Goal: Task Accomplishment & Management: Manage account settings

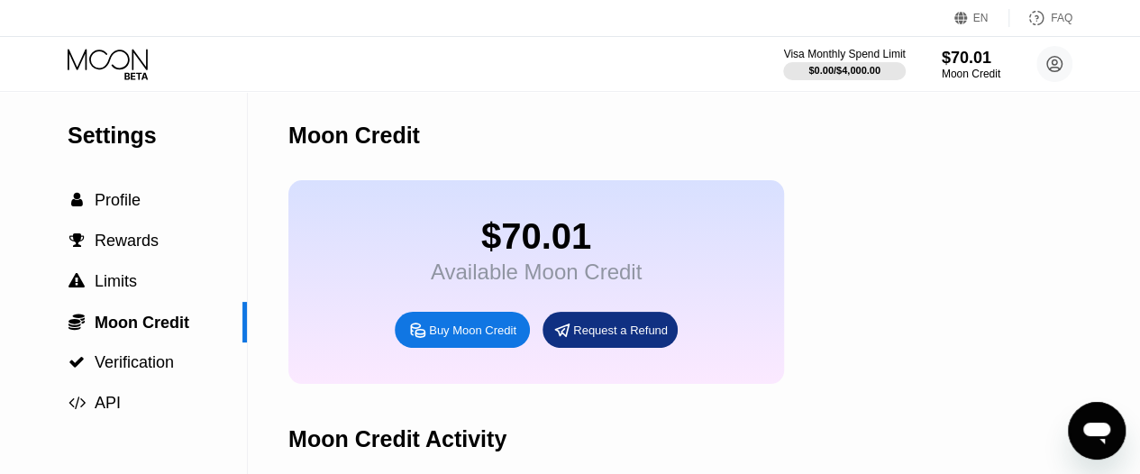
click at [483, 338] on div "Buy Moon Credit" at bounding box center [472, 330] width 87 height 15
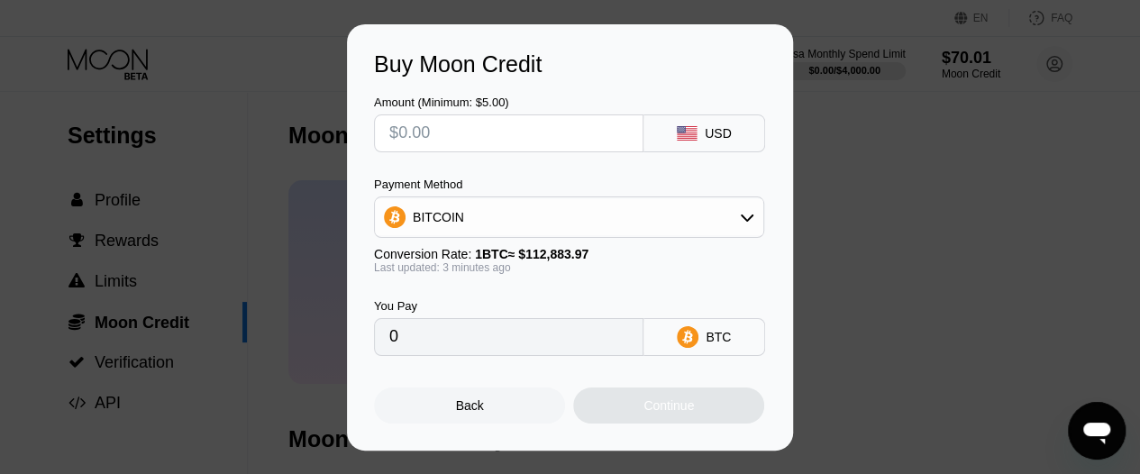
click at [909, 133] on div "Buy Moon Credit Amount (Minimum: $5.00) USD Payment Method BITCOIN Conversion R…" at bounding box center [570, 237] width 1140 height 426
click at [462, 408] on div "Back" at bounding box center [470, 405] width 28 height 14
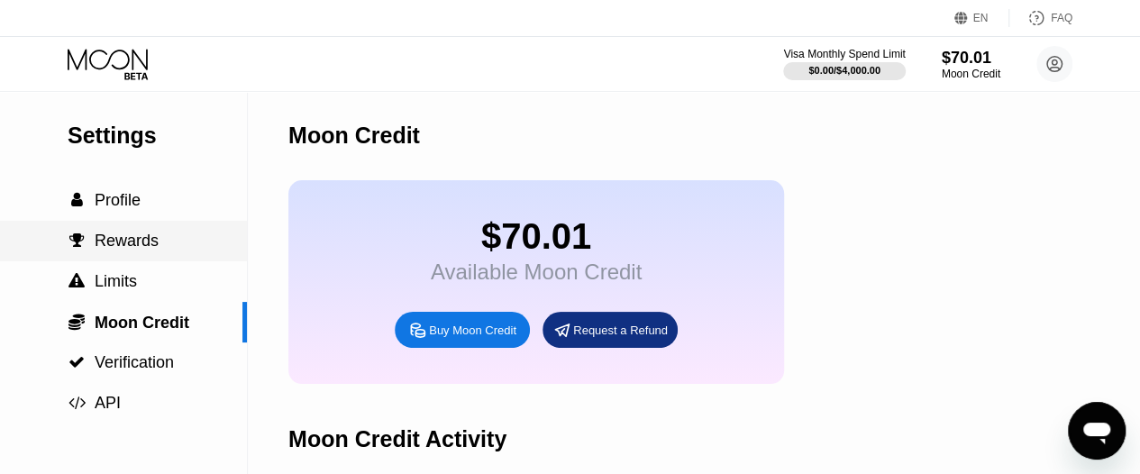
click at [112, 243] on span "Rewards" at bounding box center [127, 241] width 64 height 18
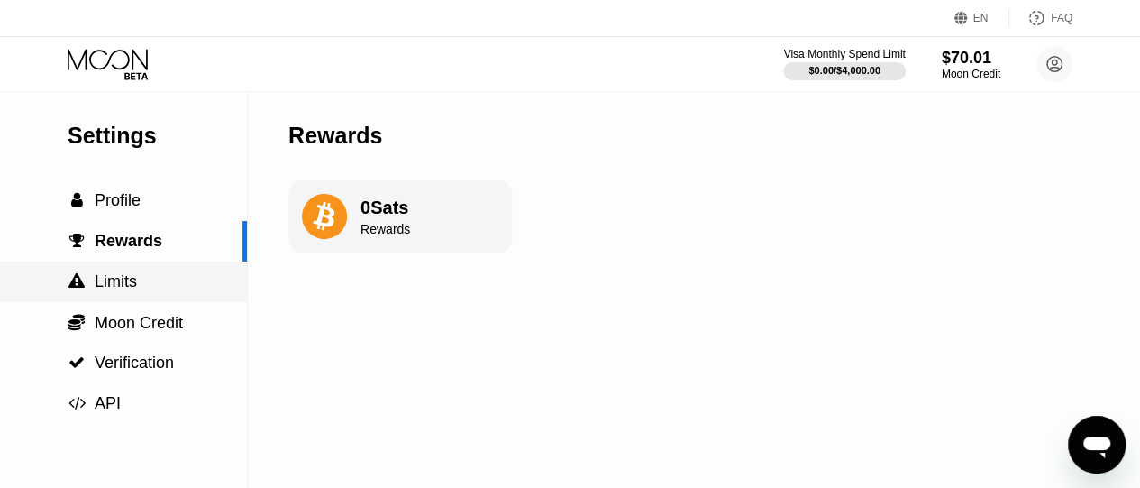
click at [104, 283] on span "Limits" at bounding box center [116, 281] width 42 height 18
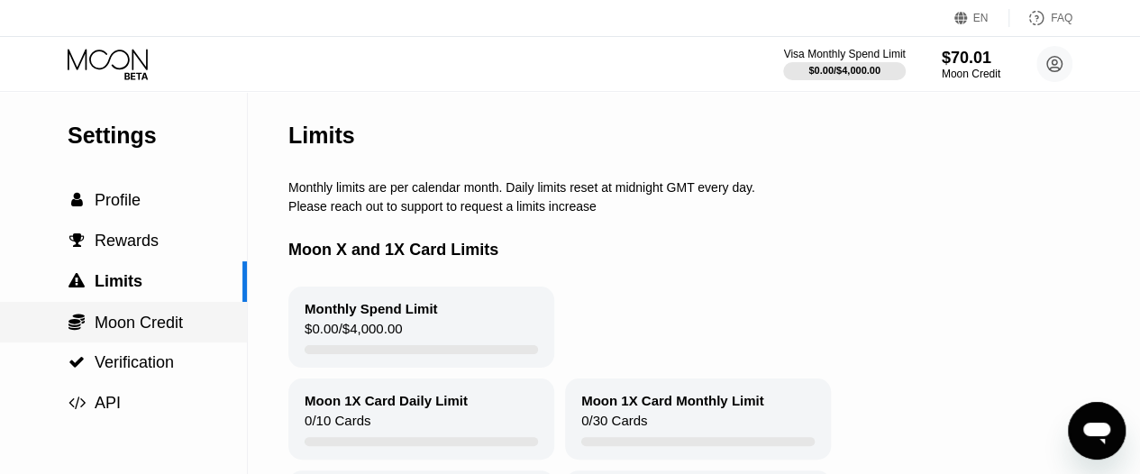
click at [134, 324] on span "Moon Credit" at bounding box center [139, 323] width 88 height 18
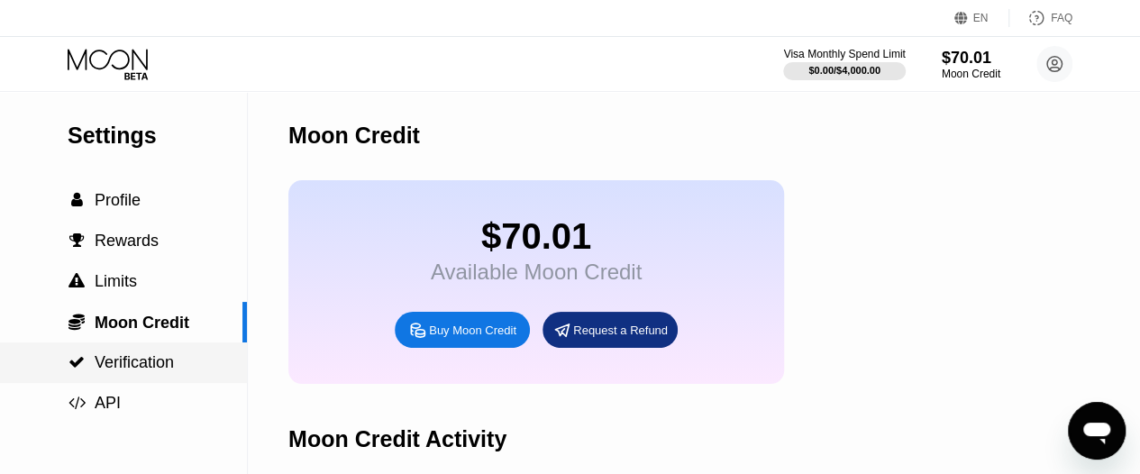
click at [118, 364] on span "Verification" at bounding box center [134, 362] width 79 height 18
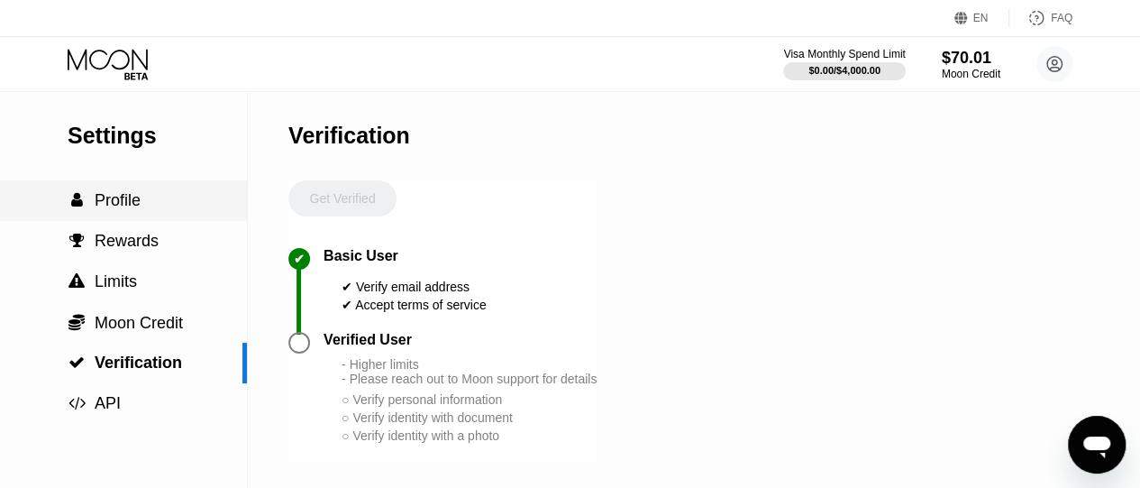
click at [114, 203] on span "Profile" at bounding box center [118, 200] width 46 height 18
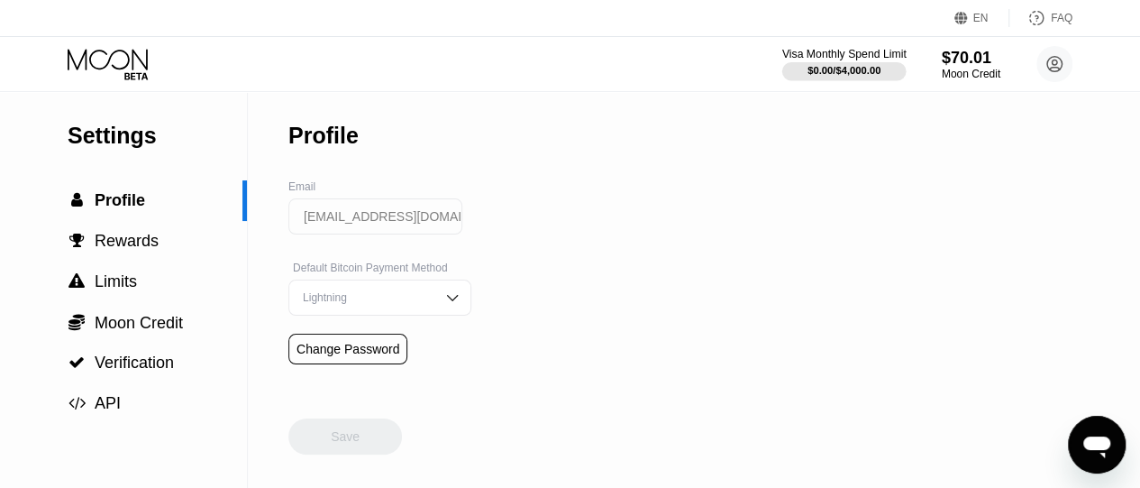
click at [833, 71] on div "$0.00 / $4,000.00" at bounding box center [844, 70] width 73 height 11
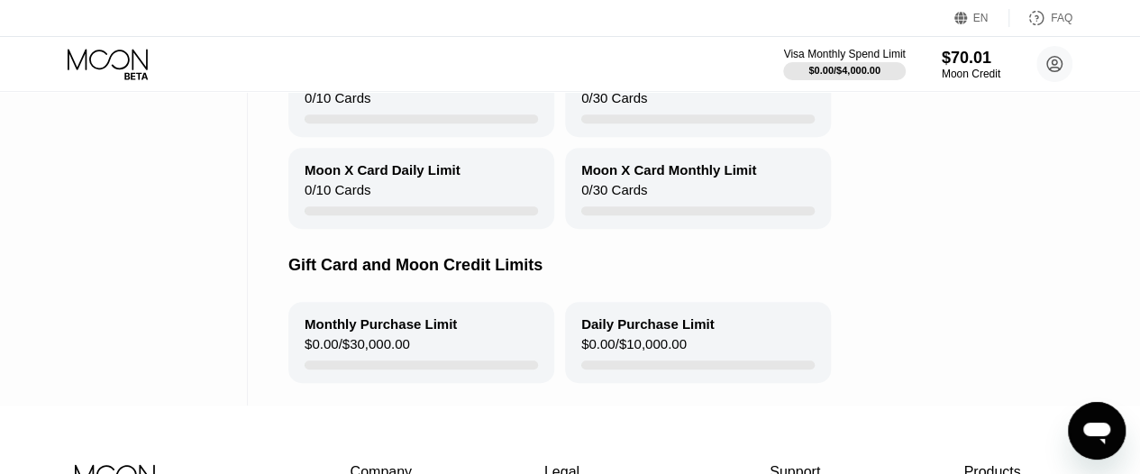
scroll to position [271, 0]
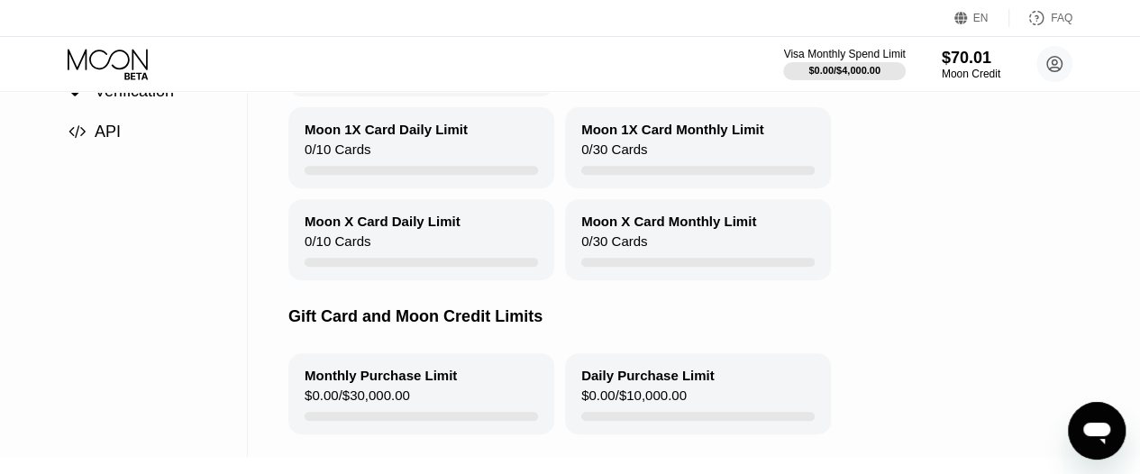
click at [388, 229] on div "Moon X Card Daily Limit" at bounding box center [383, 221] width 156 height 15
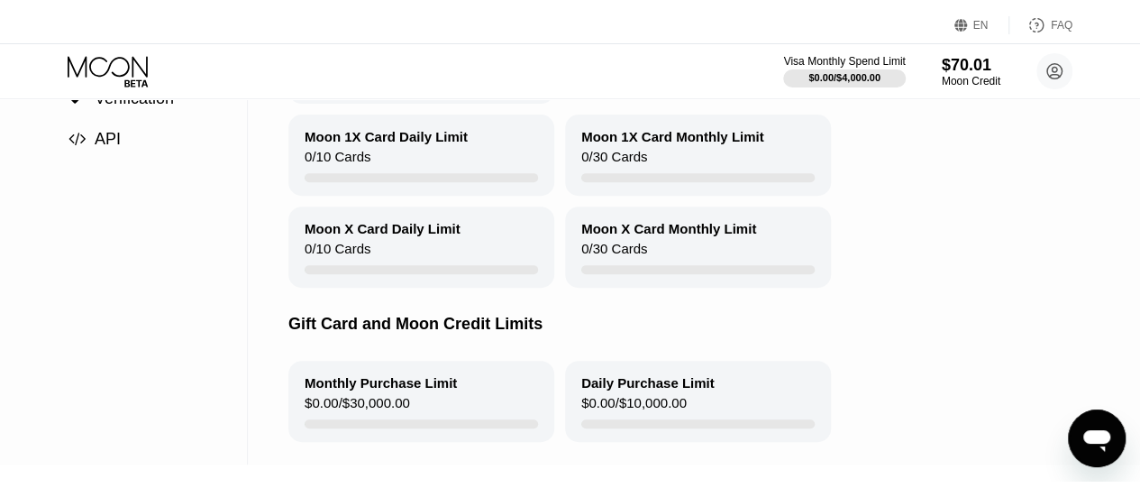
scroll to position [0, 0]
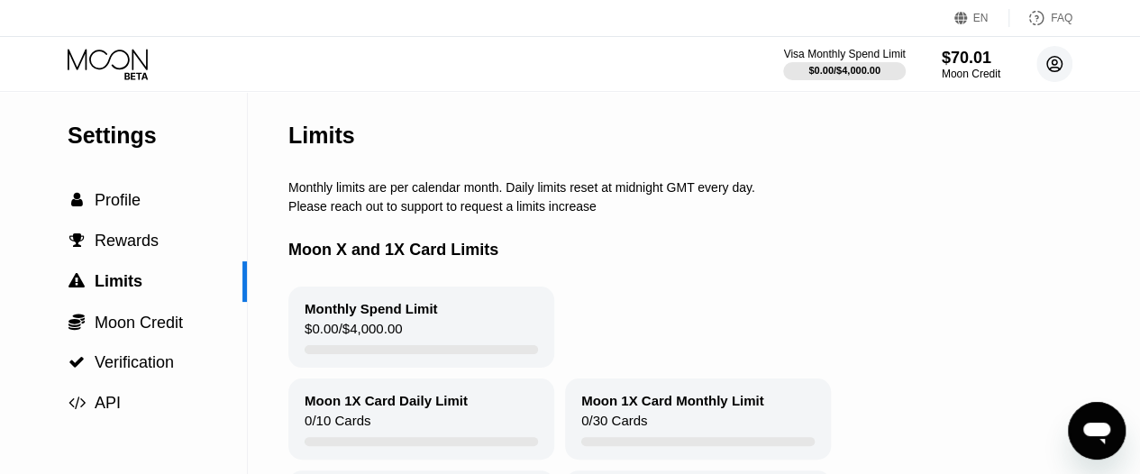
click at [1056, 60] on icon at bounding box center [1055, 65] width 10 height 10
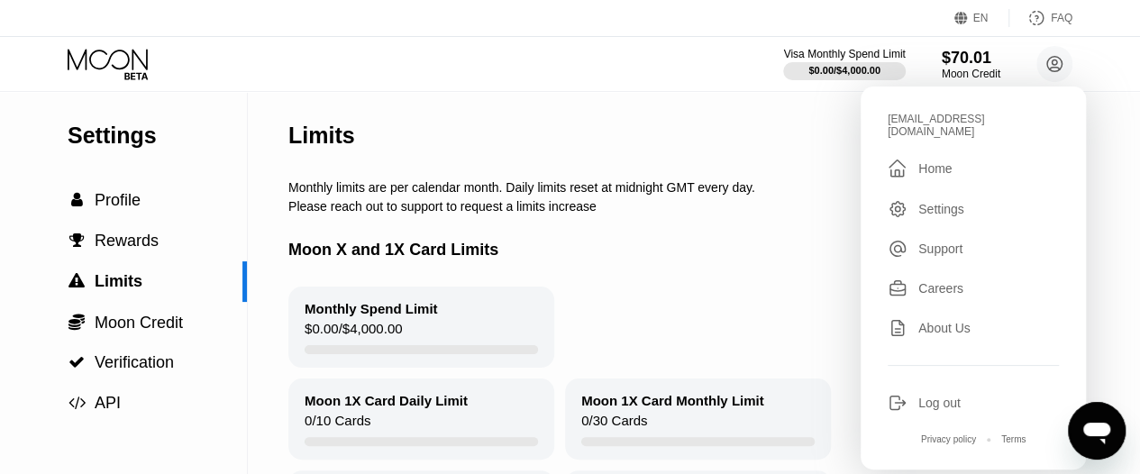
click at [622, 84] on div "Visa Monthly Spend Limit $0.00 / $4,000.00 $70.01 Moon Credit kansgar18@gmail.c…" at bounding box center [570, 64] width 1140 height 54
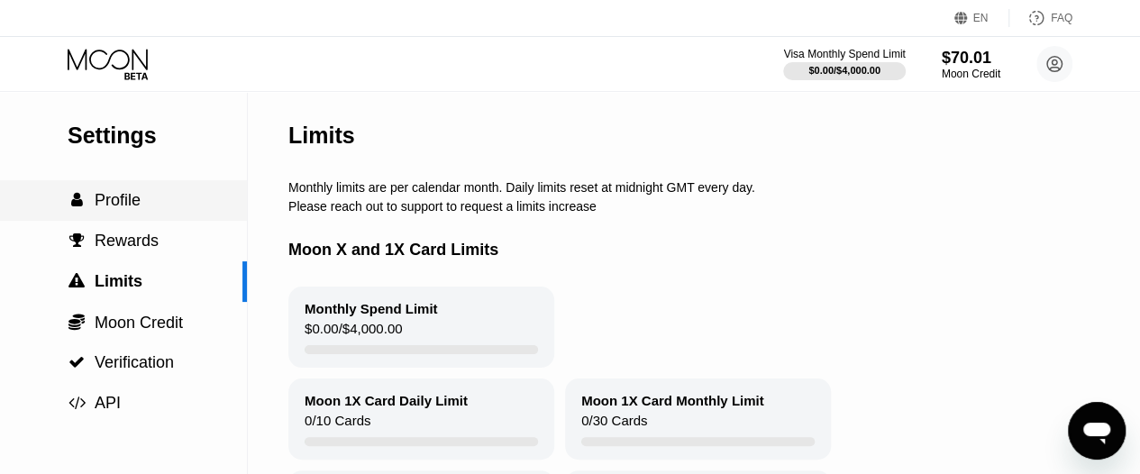
click at [108, 205] on span "Profile" at bounding box center [118, 200] width 46 height 18
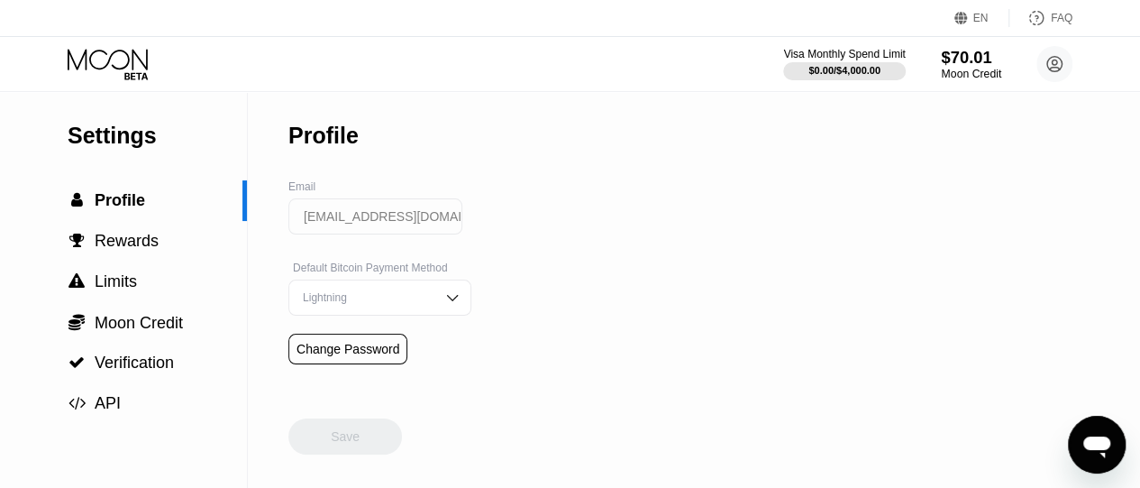
click at [970, 51] on div "$70.01" at bounding box center [971, 57] width 60 height 19
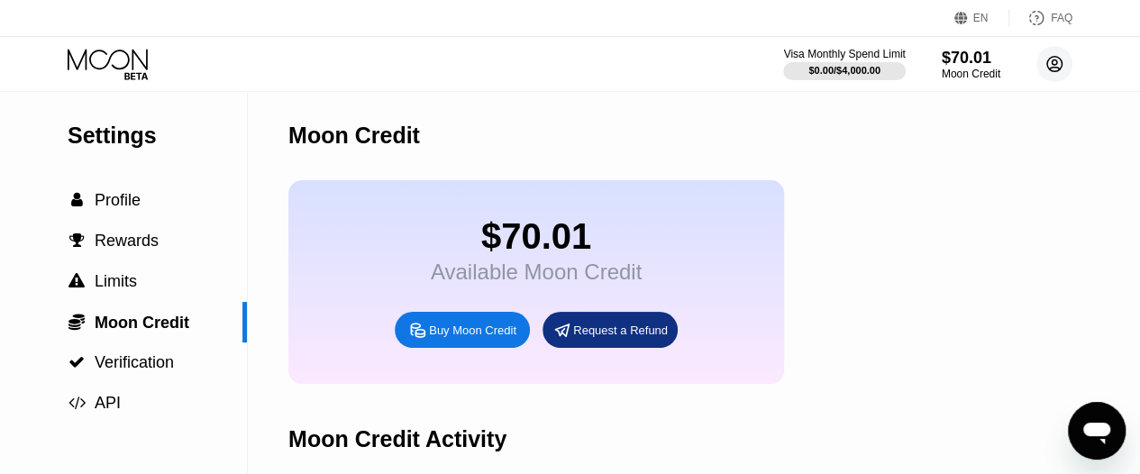
click at [1062, 59] on circle at bounding box center [1055, 64] width 36 height 36
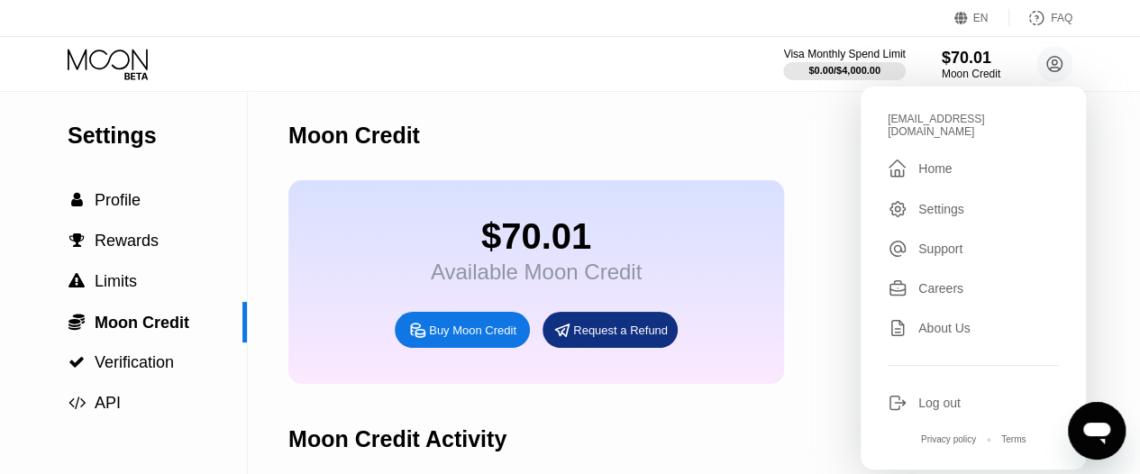
click at [935, 161] on div "Home" at bounding box center [935, 168] width 33 height 14
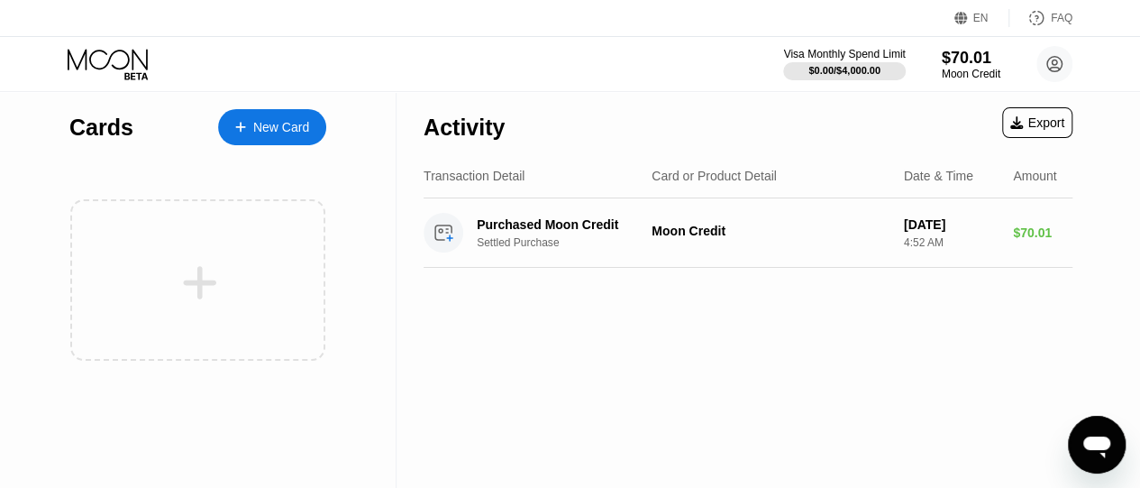
click at [278, 129] on div "New Card" at bounding box center [281, 127] width 56 height 15
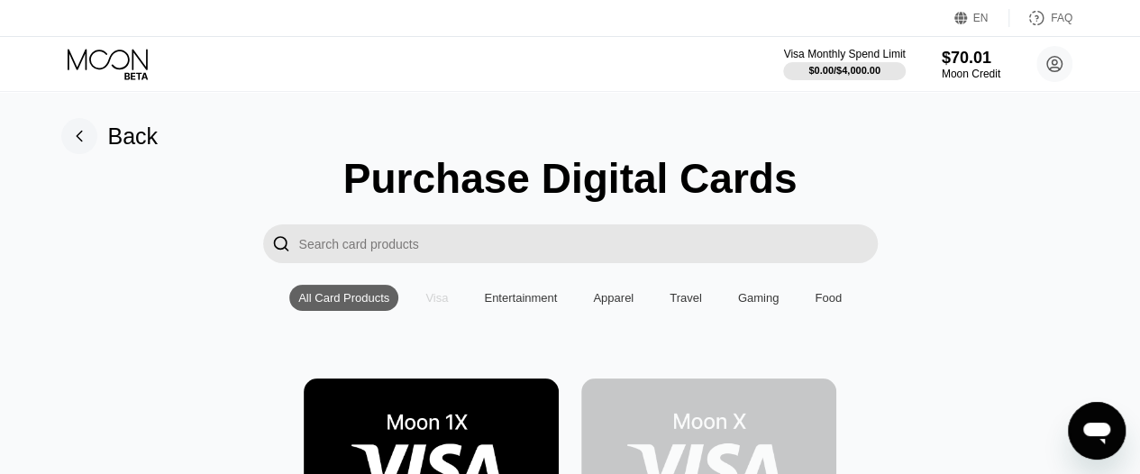
click at [436, 302] on div "Visa" at bounding box center [437, 298] width 23 height 14
click at [696, 435] on img at bounding box center [709, 459] width 255 height 161
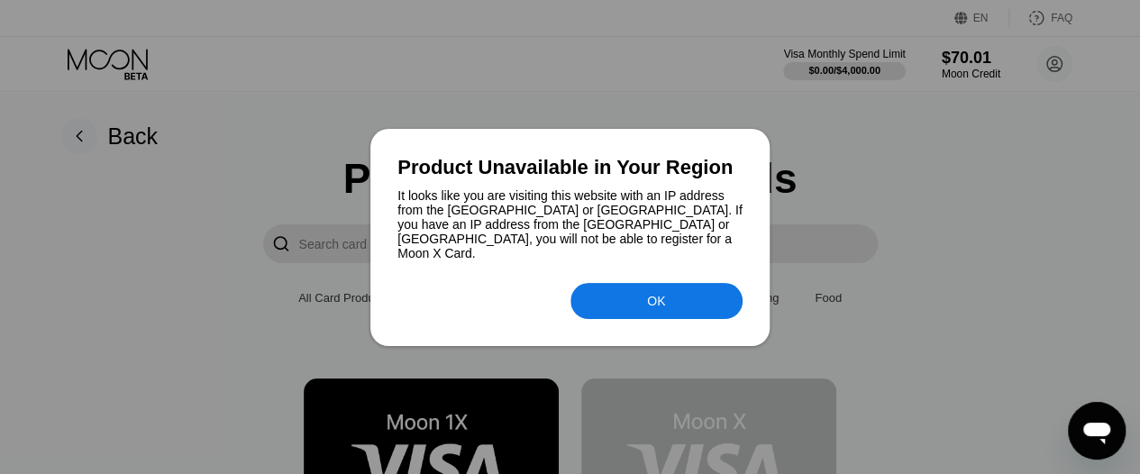
click at [655, 295] on div "OK" at bounding box center [656, 301] width 18 height 14
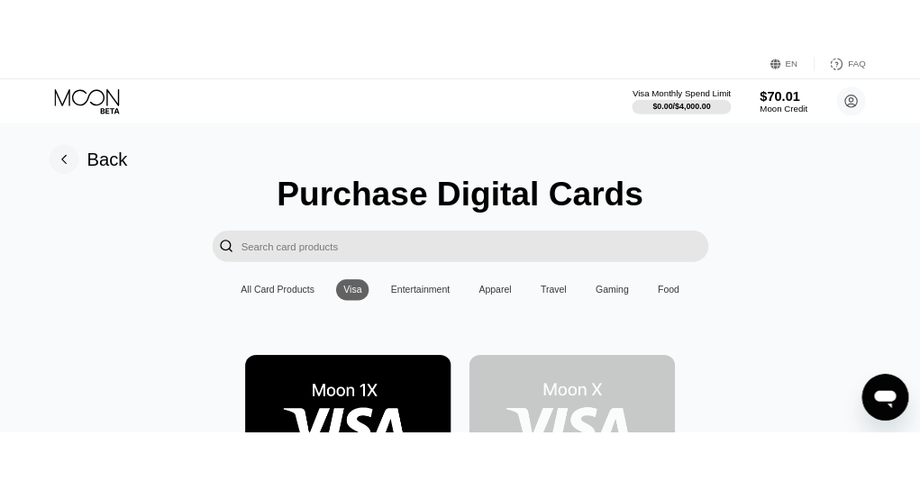
scroll to position [73, 0]
